Goal: Transaction & Acquisition: Purchase product/service

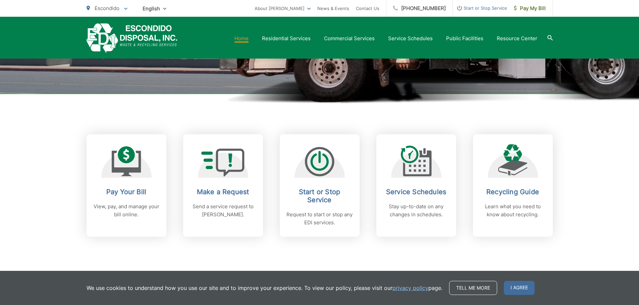
scroll to position [201, 0]
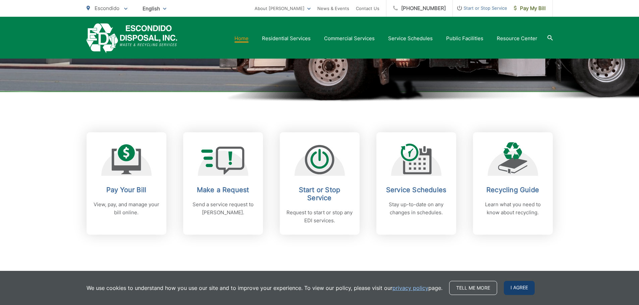
click at [513, 288] on span "I agree" at bounding box center [518, 288] width 31 height 14
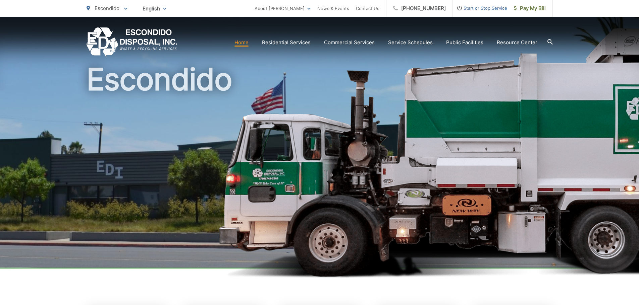
scroll to position [0, 0]
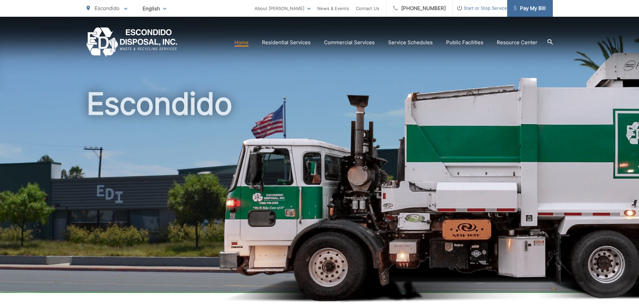
click at [533, 10] on span "Pay My Bill" at bounding box center [529, 8] width 32 height 8
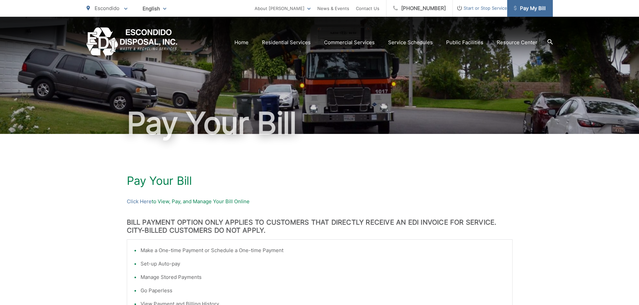
click at [521, 9] on span "Pay My Bill" at bounding box center [529, 8] width 32 height 8
click at [518, 6] on span "Pay My Bill" at bounding box center [529, 8] width 32 height 8
click at [307, 9] on link "About [PERSON_NAME]" at bounding box center [282, 8] width 56 height 8
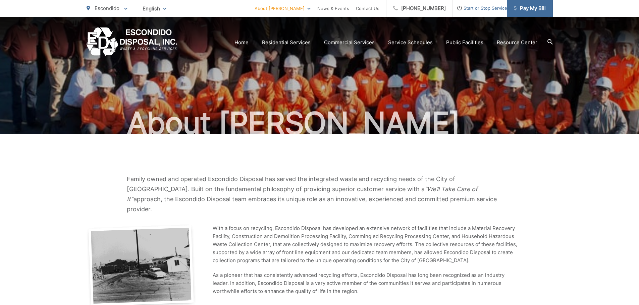
click at [538, 7] on span "Pay My Bill" at bounding box center [529, 8] width 32 height 8
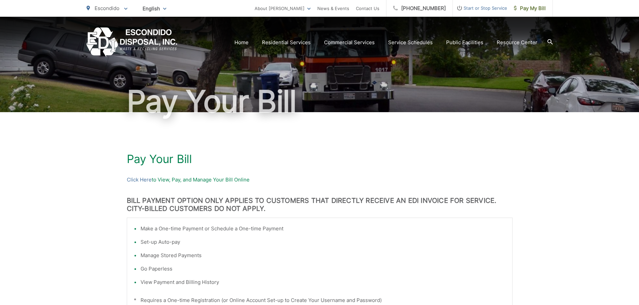
scroll to position [34, 0]
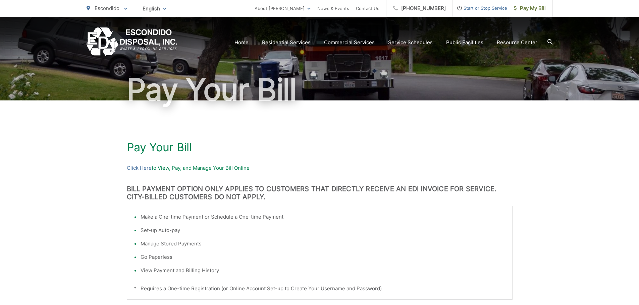
click at [241, 170] on p "Click Here to View, Pay, and Manage Your Bill Online" at bounding box center [319, 168] width 385 height 8
click at [225, 169] on p "Click Here to View, Pay, and Manage Your Bill Online" at bounding box center [319, 168] width 385 height 8
click at [167, 168] on p "Click Here to View, Pay, and Manage Your Bill Online" at bounding box center [319, 168] width 385 height 8
click at [142, 170] on link "Click Here" at bounding box center [139, 168] width 25 height 8
